Goal: Task Accomplishment & Management: Use online tool/utility

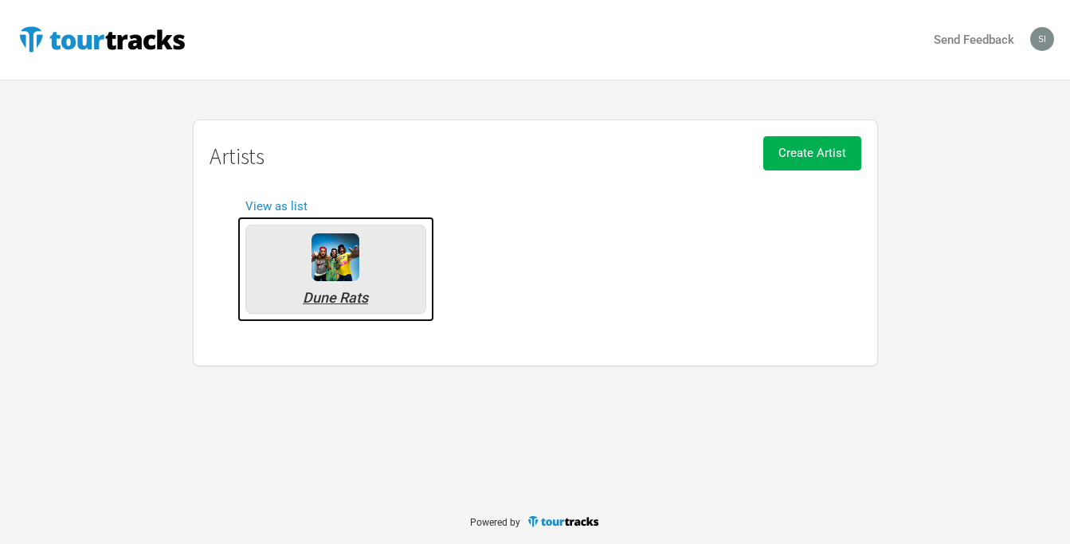
click at [338, 267] on img at bounding box center [336, 257] width 48 height 48
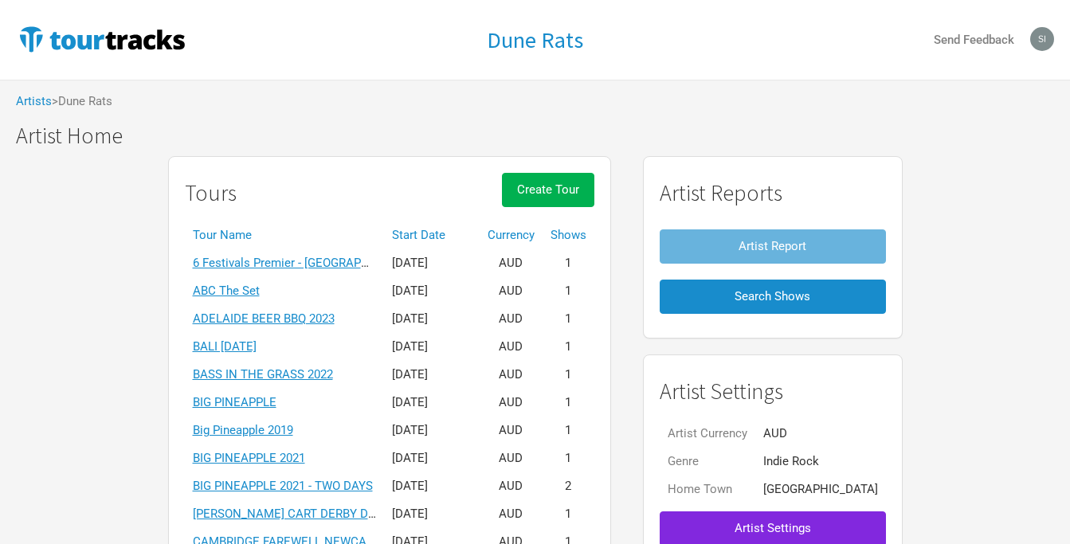
click at [461, 230] on th "Start Date" at bounding box center [432, 236] width 96 height 28
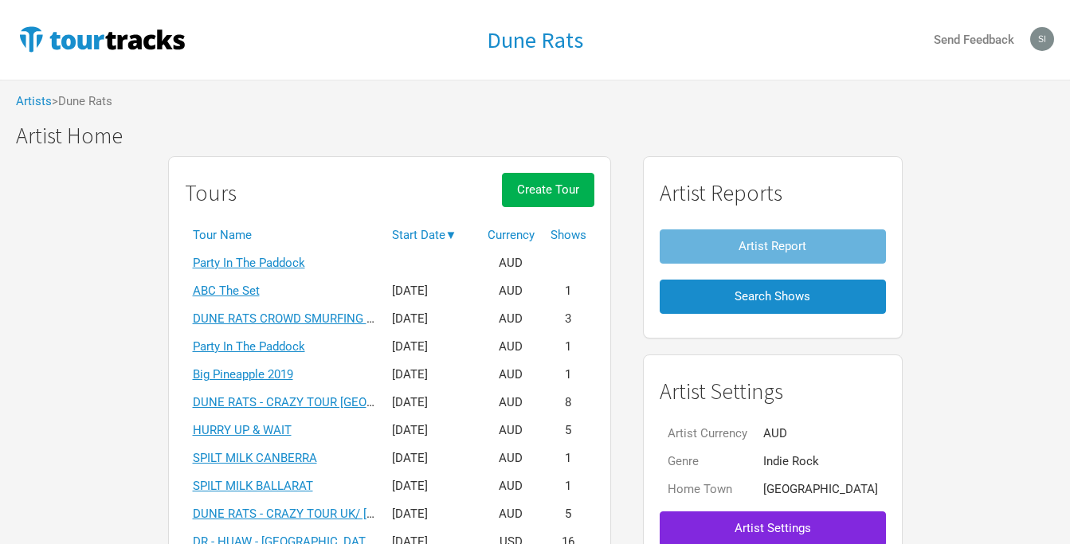
click at [461, 230] on th "Start Date ▼" at bounding box center [432, 236] width 96 height 28
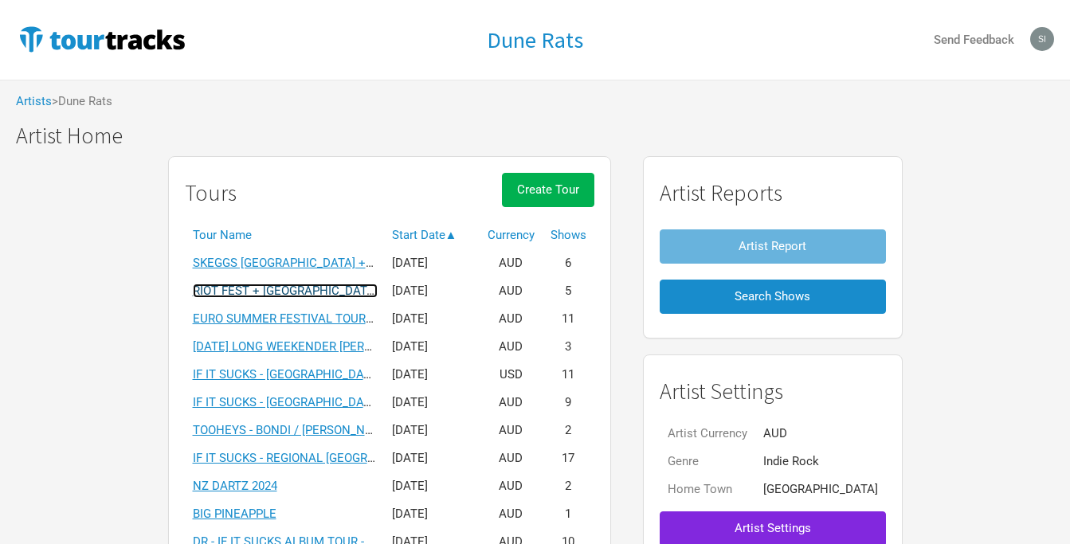
click at [304, 287] on link "RIOT FEST + [GEOGRAPHIC_DATA]" at bounding box center [285, 291] width 185 height 14
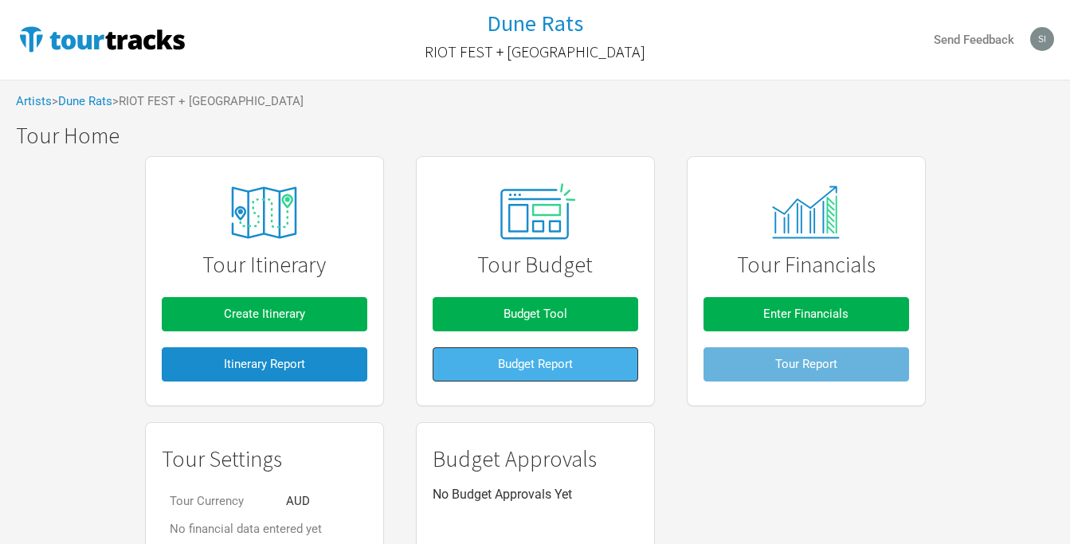
click at [501, 364] on span "Budget Report" at bounding box center [535, 364] width 75 height 14
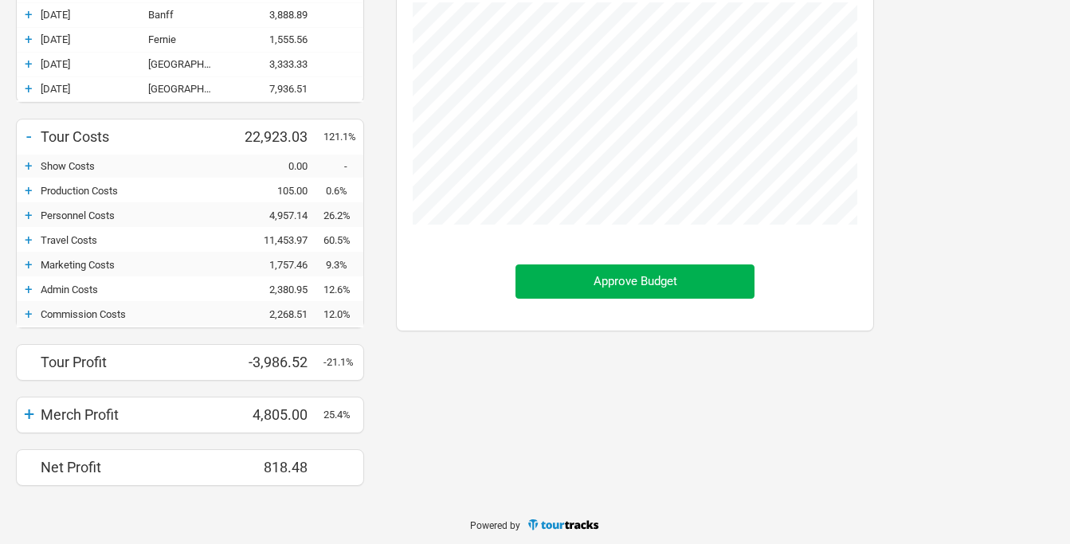
scroll to position [261, 0]
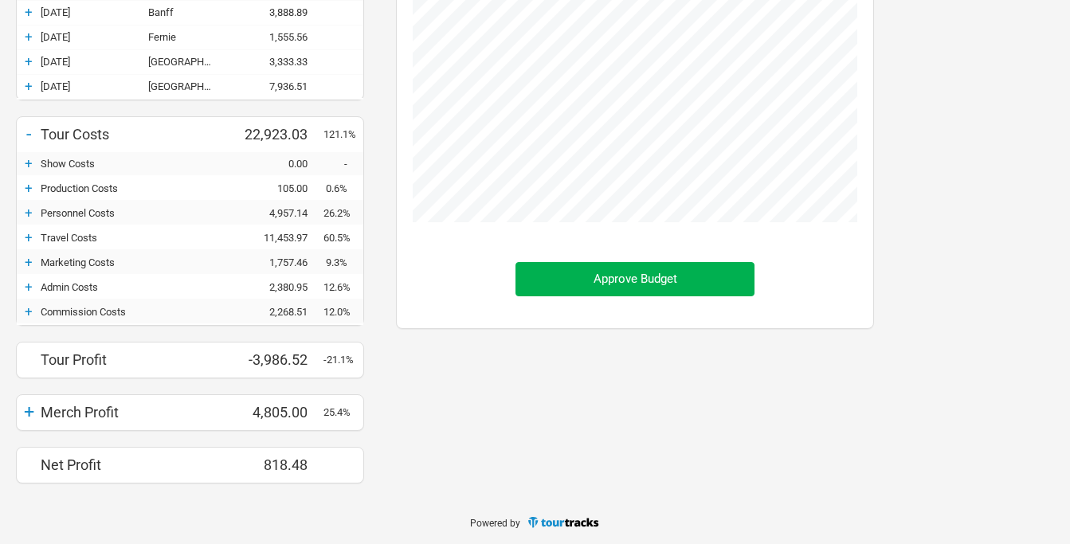
click at [32, 213] on div "+" at bounding box center [29, 213] width 24 height 16
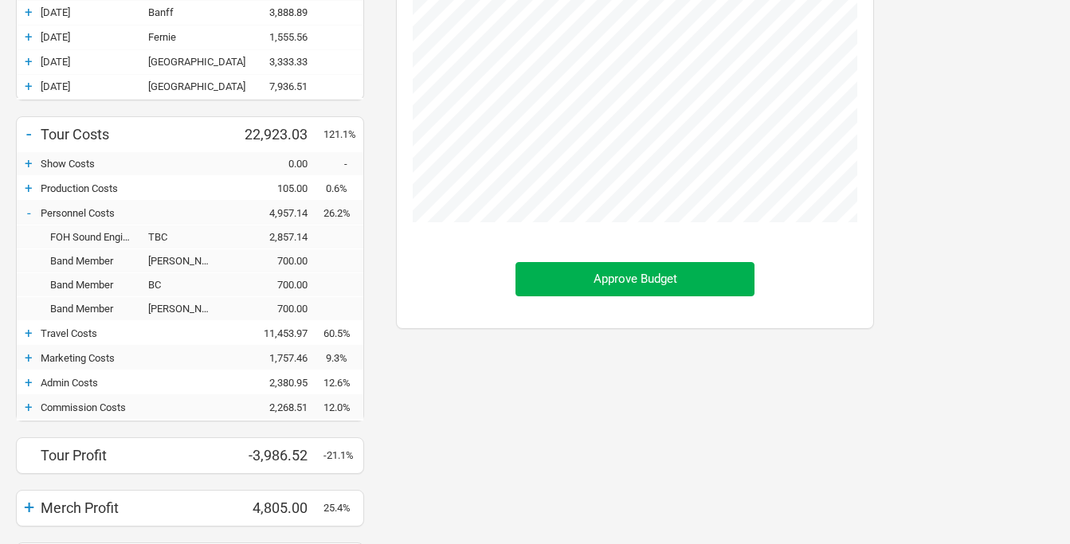
click at [27, 214] on div "-" at bounding box center [29, 213] width 24 height 16
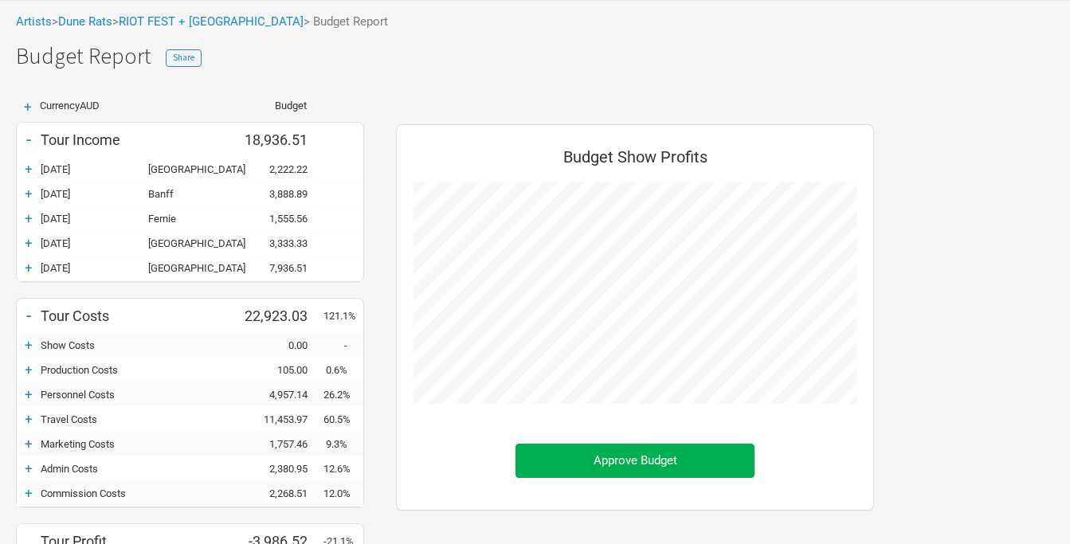
scroll to position [0, 0]
